Goal: Manage account settings

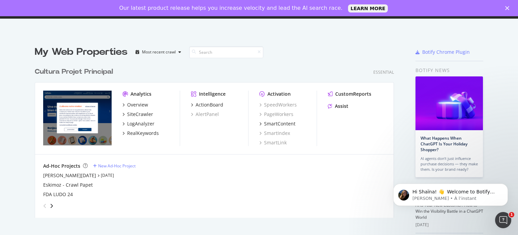
click at [508, 6] on icon "Fermer" at bounding box center [508, 8] width 4 height 4
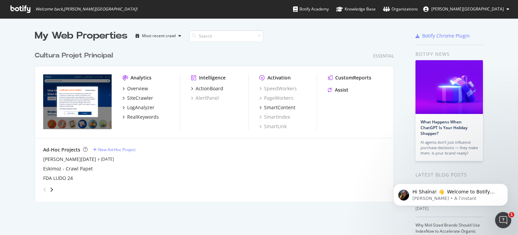
click at [507, 9] on button "[PERSON_NAME][GEOGRAPHIC_DATA]" at bounding box center [466, 9] width 97 height 11
click at [285, 45] on div "Cultura Projet Principal Essential Analytics Overview SiteCrawler LogAnalyzer R…" at bounding box center [217, 122] width 365 height 159
